Goal: Navigation & Orientation: Understand site structure

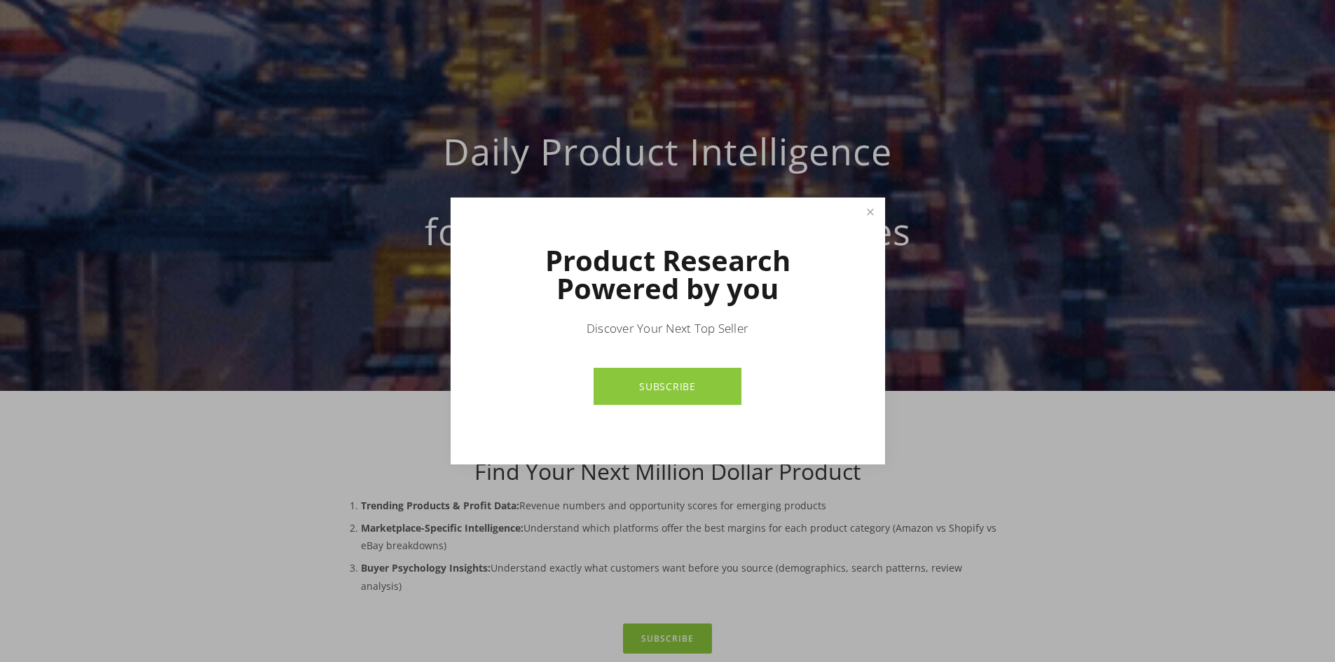
scroll to position [140, 0]
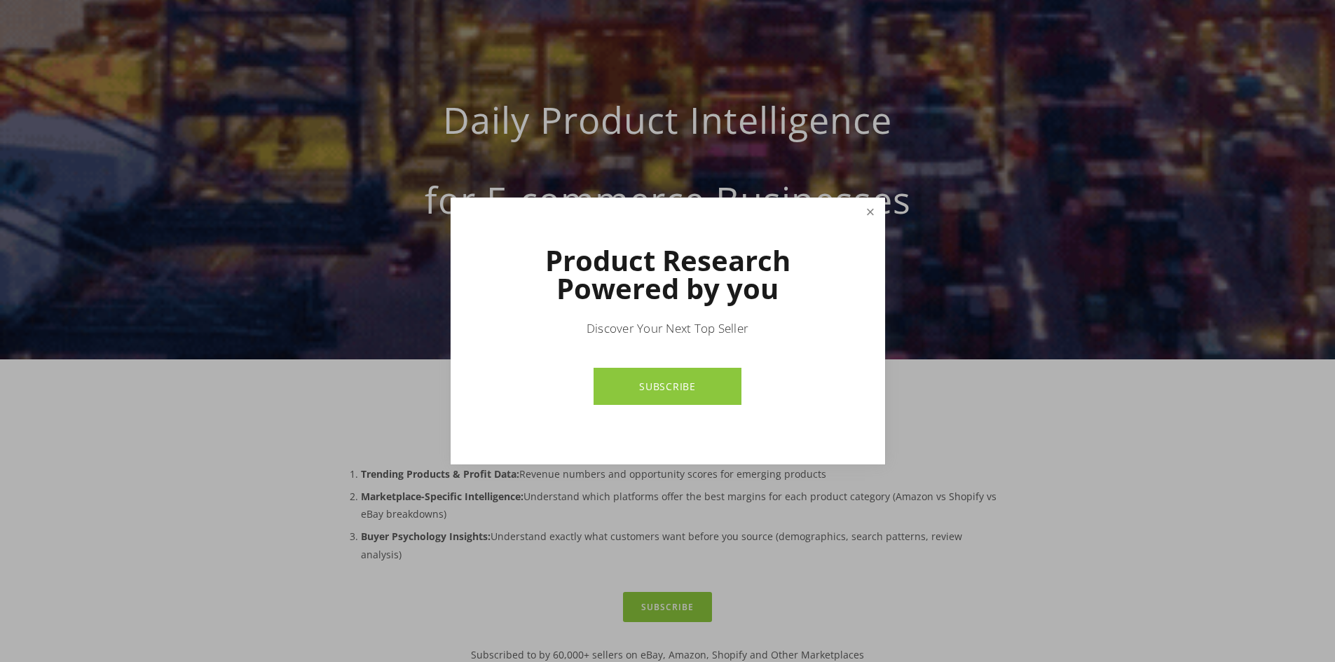
click at [873, 211] on link "Close" at bounding box center [870, 212] width 25 height 25
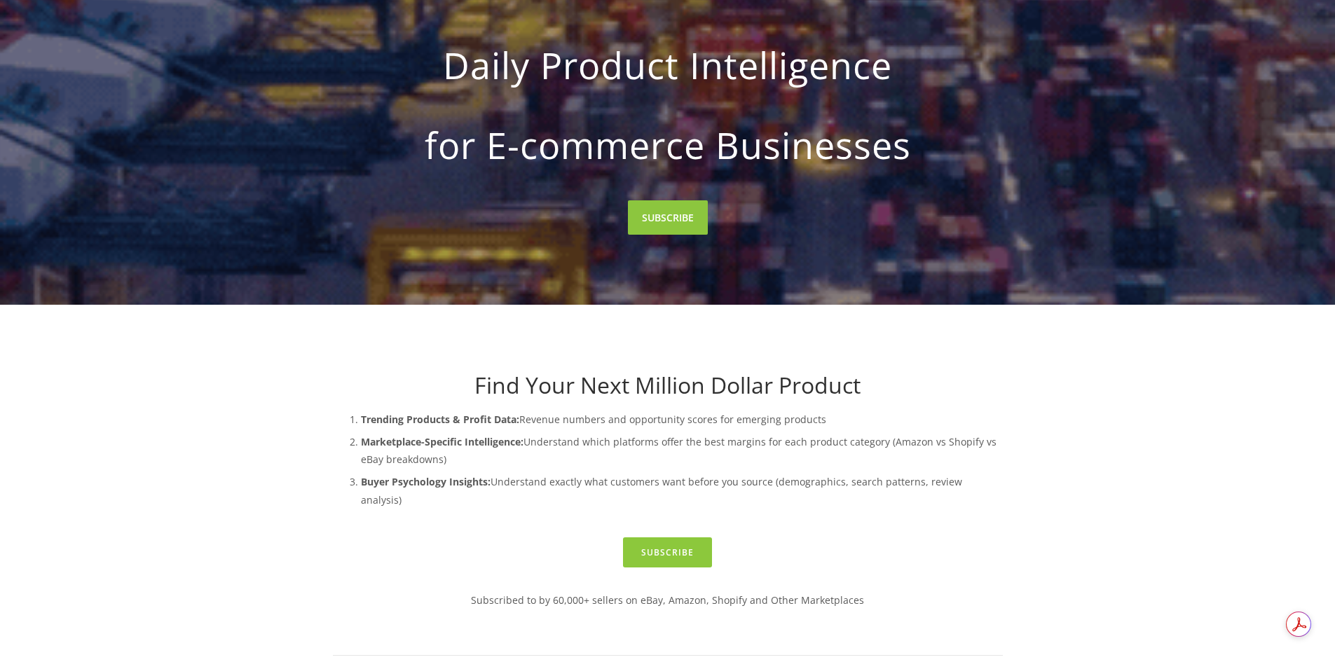
scroll to position [0, 0]
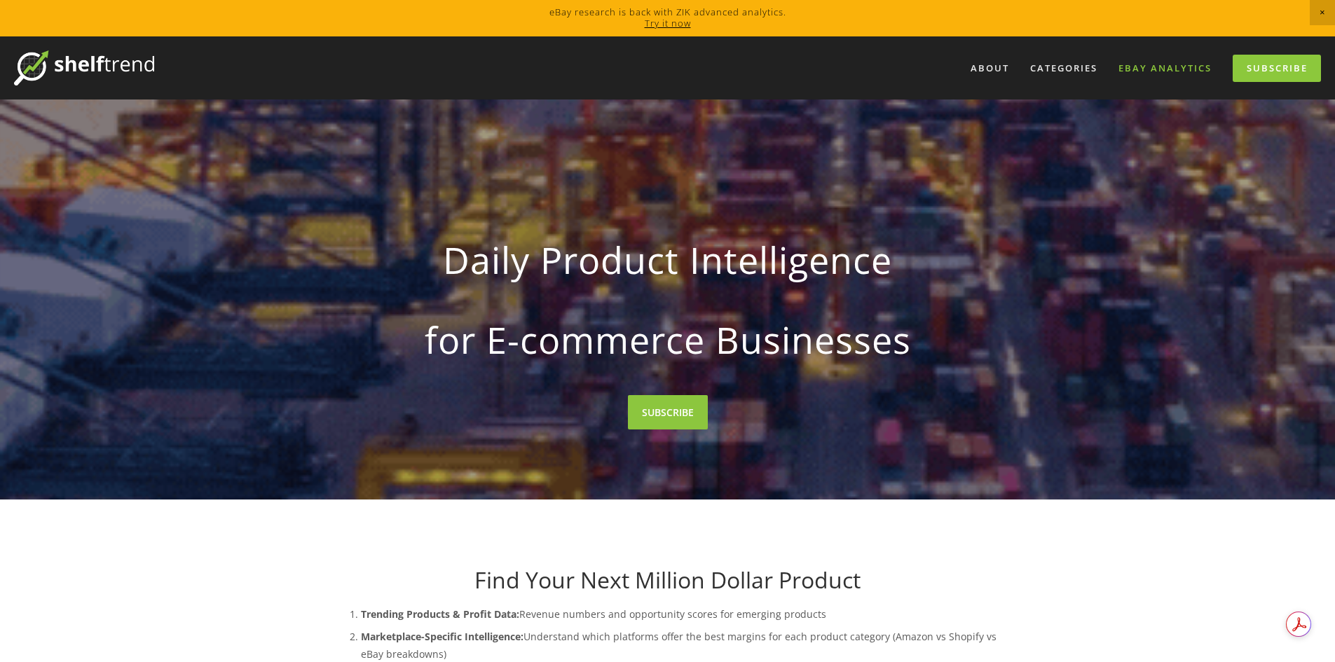
click at [1174, 71] on link "eBay Analytics" at bounding box center [1164, 68] width 111 height 23
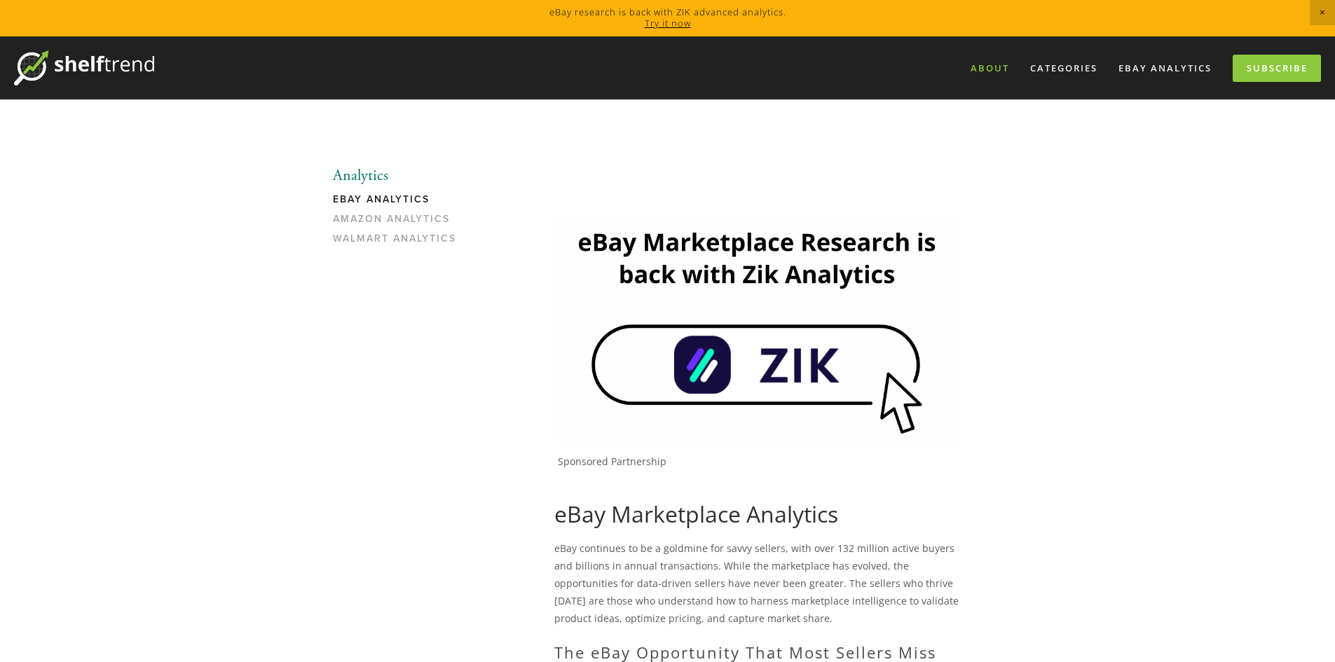
click at [998, 69] on link "About" at bounding box center [990, 68] width 57 height 23
